Goal: Task Accomplishment & Management: Manage account settings

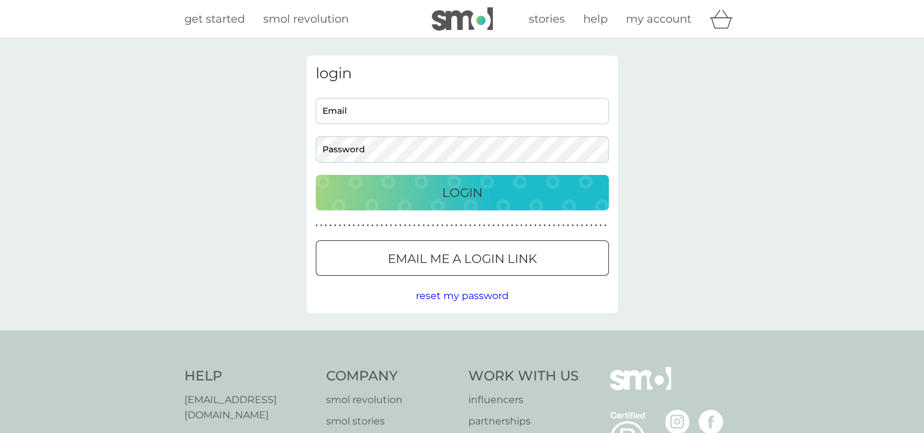
click at [371, 106] on input "Email" at bounding box center [462, 111] width 293 height 26
type input "[EMAIL_ADDRESS][DOMAIN_NAME]"
click at [316, 175] on button "Login" at bounding box center [462, 192] width 293 height 35
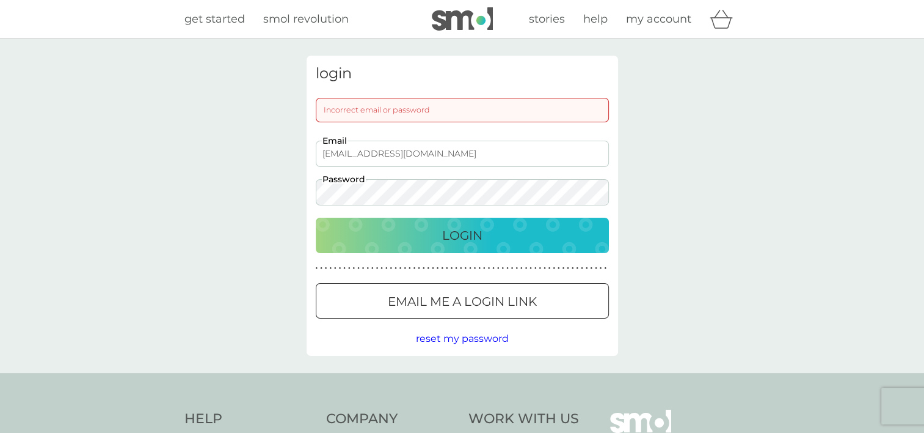
click at [552, 240] on div "Login" at bounding box center [462, 235] width 269 height 20
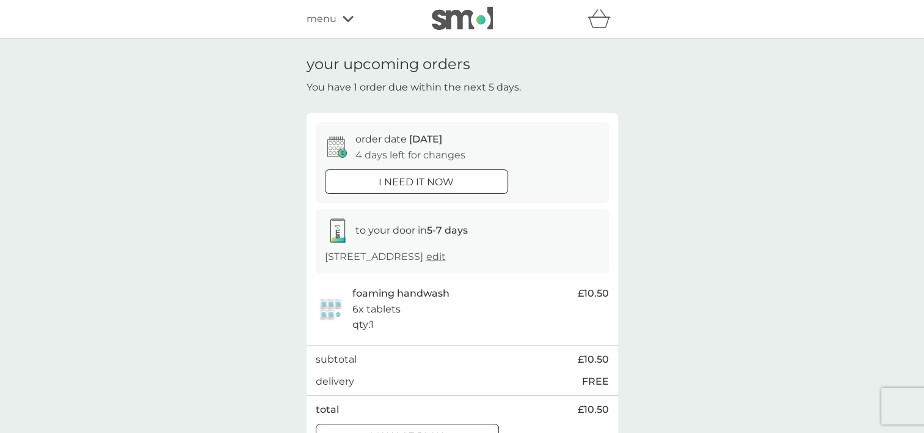
click at [354, 20] on div "menu" at bounding box center [359, 19] width 104 height 16
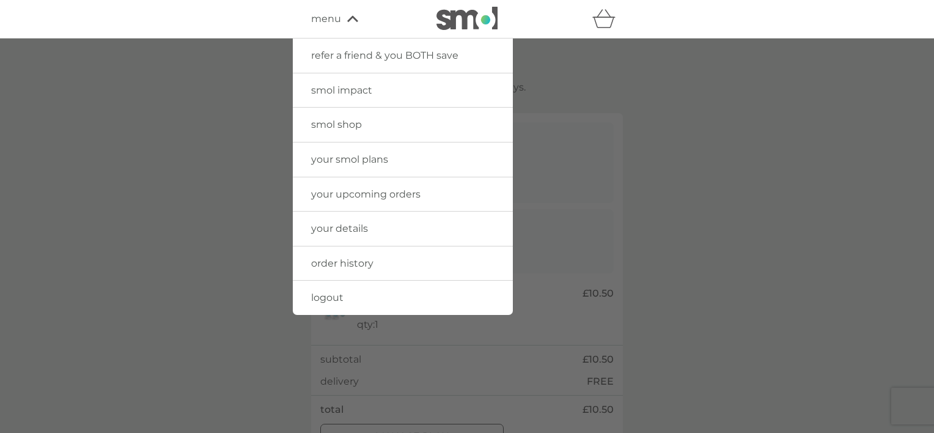
click at [384, 266] on link "order history" at bounding box center [403, 263] width 220 height 34
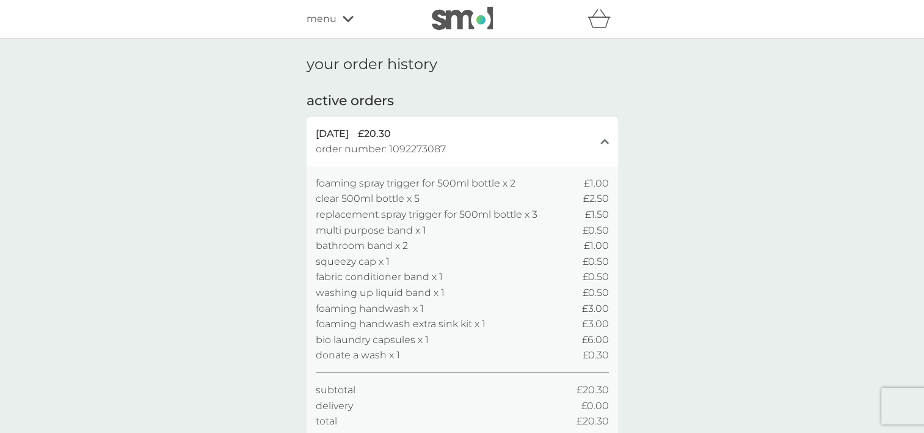
scroll to position [61, 0]
